Goal: Transaction & Acquisition: Obtain resource

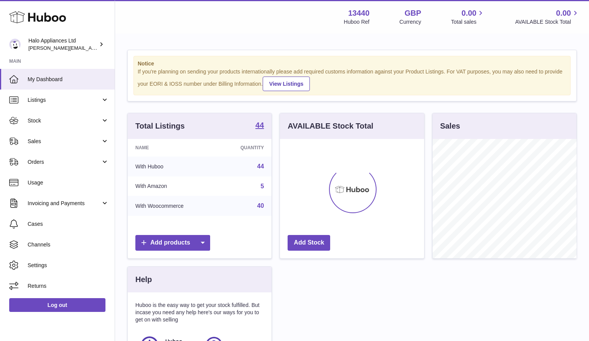
scroll to position [120, 144]
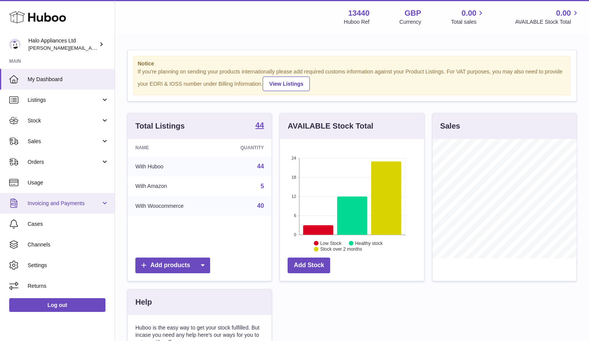
click at [60, 206] on span "Invoicing and Payments" at bounding box center [64, 203] width 73 height 7
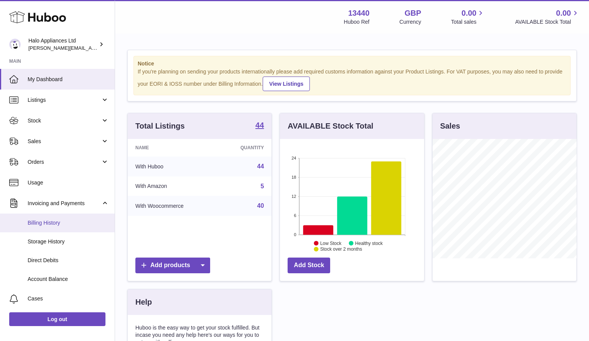
click at [50, 225] on span "Billing History" at bounding box center [68, 223] width 81 height 7
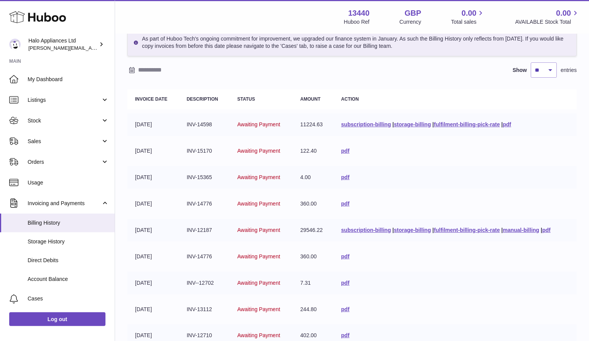
scroll to position [125, 0]
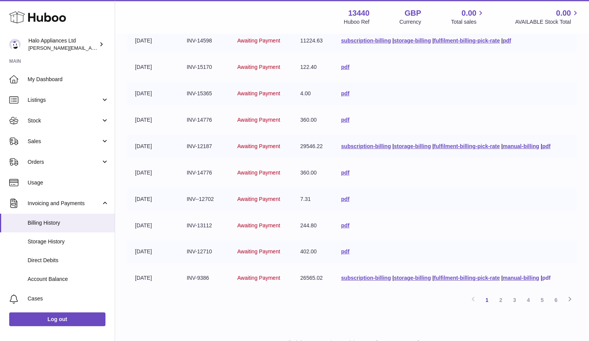
click at [550, 278] on link "pdf" at bounding box center [546, 278] width 8 height 6
click at [341, 252] on link "pdf" at bounding box center [345, 252] width 8 height 6
click at [343, 225] on link "pdf" at bounding box center [345, 226] width 8 height 6
click at [344, 198] on link "pdf" at bounding box center [345, 199] width 8 height 6
click at [343, 172] on link "pdf" at bounding box center [345, 173] width 8 height 6
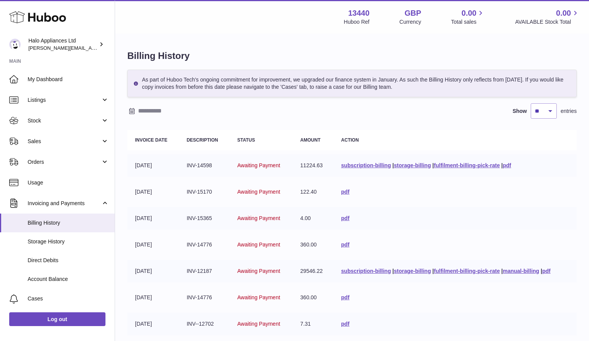
scroll to position [125, 0]
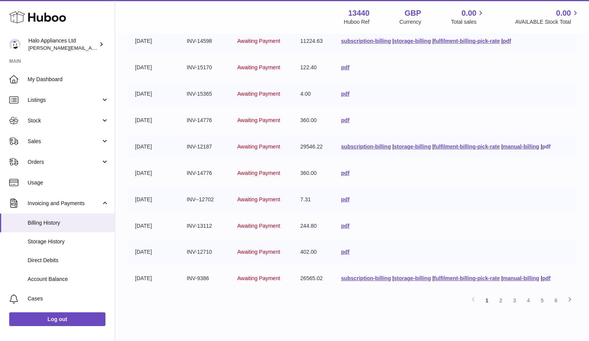
click at [550, 146] on link "pdf" at bounding box center [546, 147] width 8 height 6
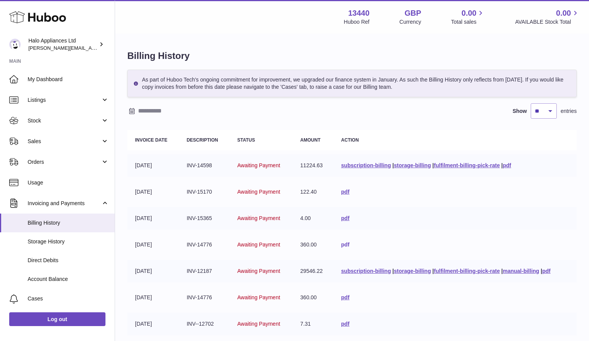
click at [342, 244] on link "pdf" at bounding box center [345, 245] width 8 height 6
click at [341, 219] on link "pdf" at bounding box center [345, 218] width 8 height 6
click at [341, 193] on link "pdf" at bounding box center [345, 192] width 8 height 6
click at [509, 166] on link "pdf" at bounding box center [506, 165] width 8 height 6
